Goal: Transaction & Acquisition: Purchase product/service

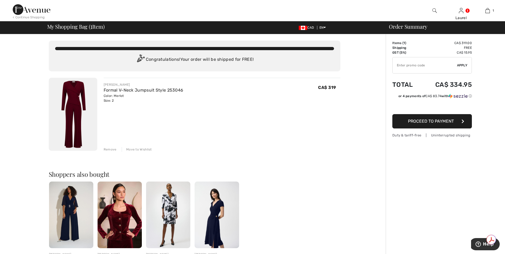
click at [73, 125] on img at bounding box center [73, 114] width 49 height 73
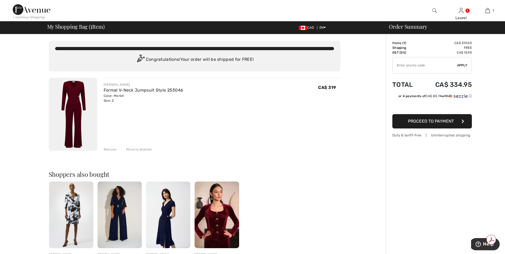
click at [414, 123] on span "Proceed to Payment" at bounding box center [431, 121] width 46 height 5
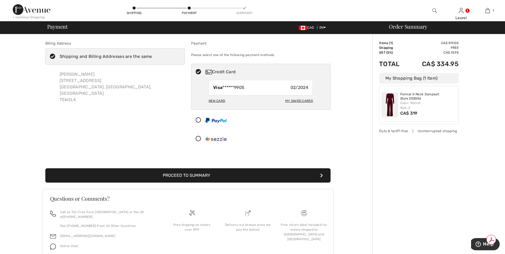
click at [207, 175] on button "Proceed to Summary" at bounding box center [187, 175] width 285 height 14
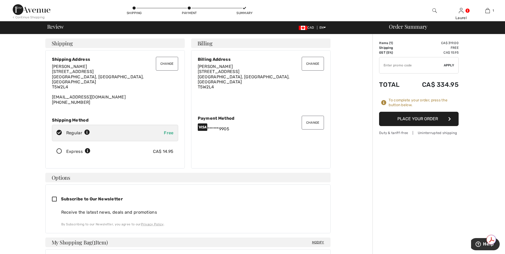
click at [414, 120] on button "Place Your Order" at bounding box center [419, 119] width 80 height 14
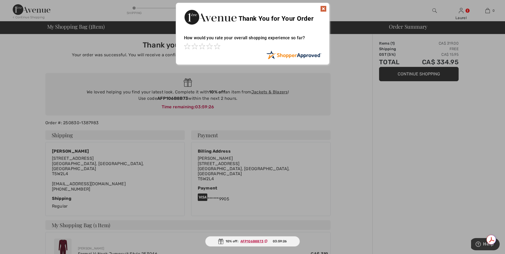
click at [326, 10] on img at bounding box center [323, 9] width 6 height 6
